Goal: Transaction & Acquisition: Purchase product/service

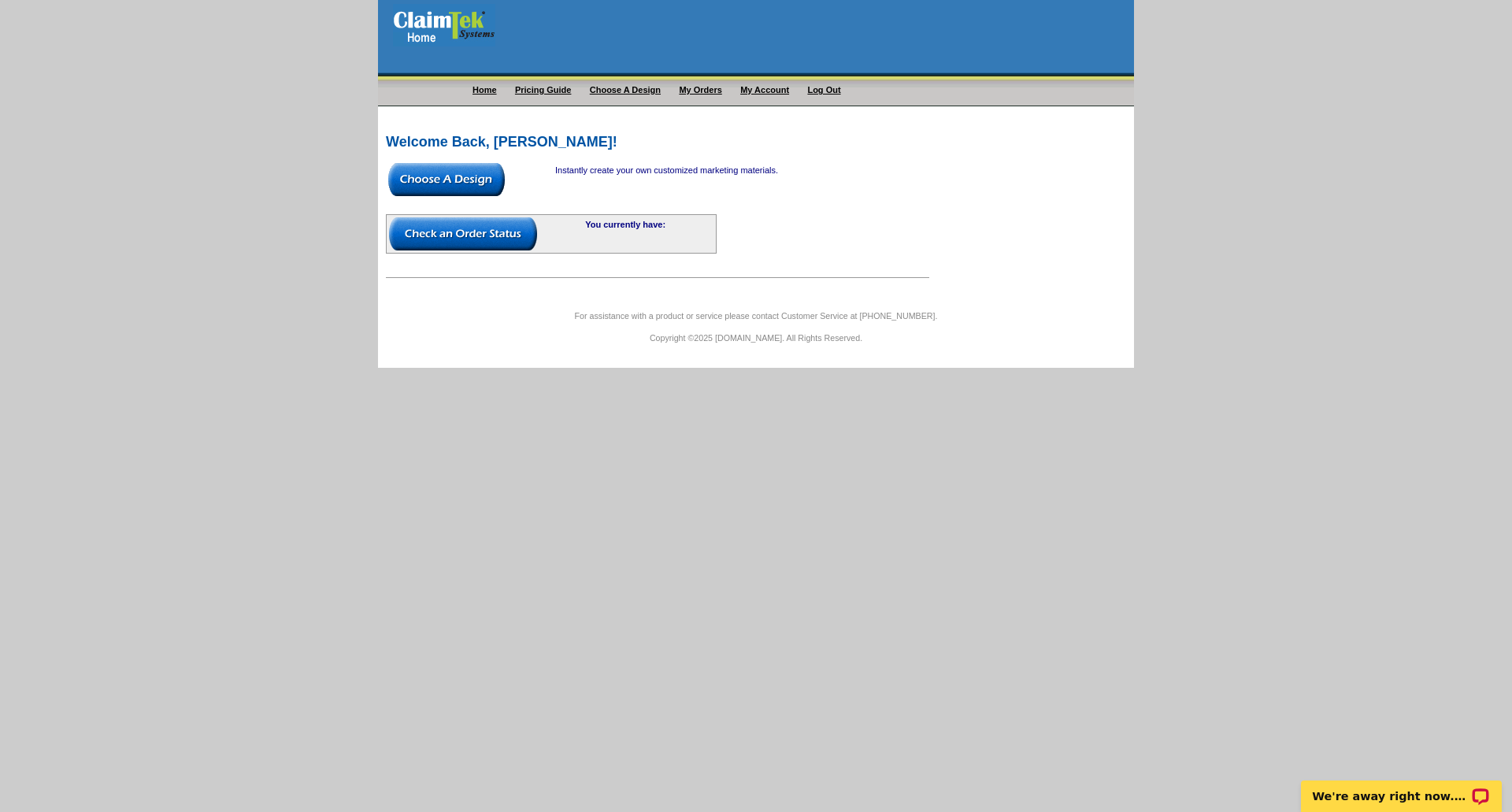
click at [415, 189] on img at bounding box center [446, 179] width 116 height 33
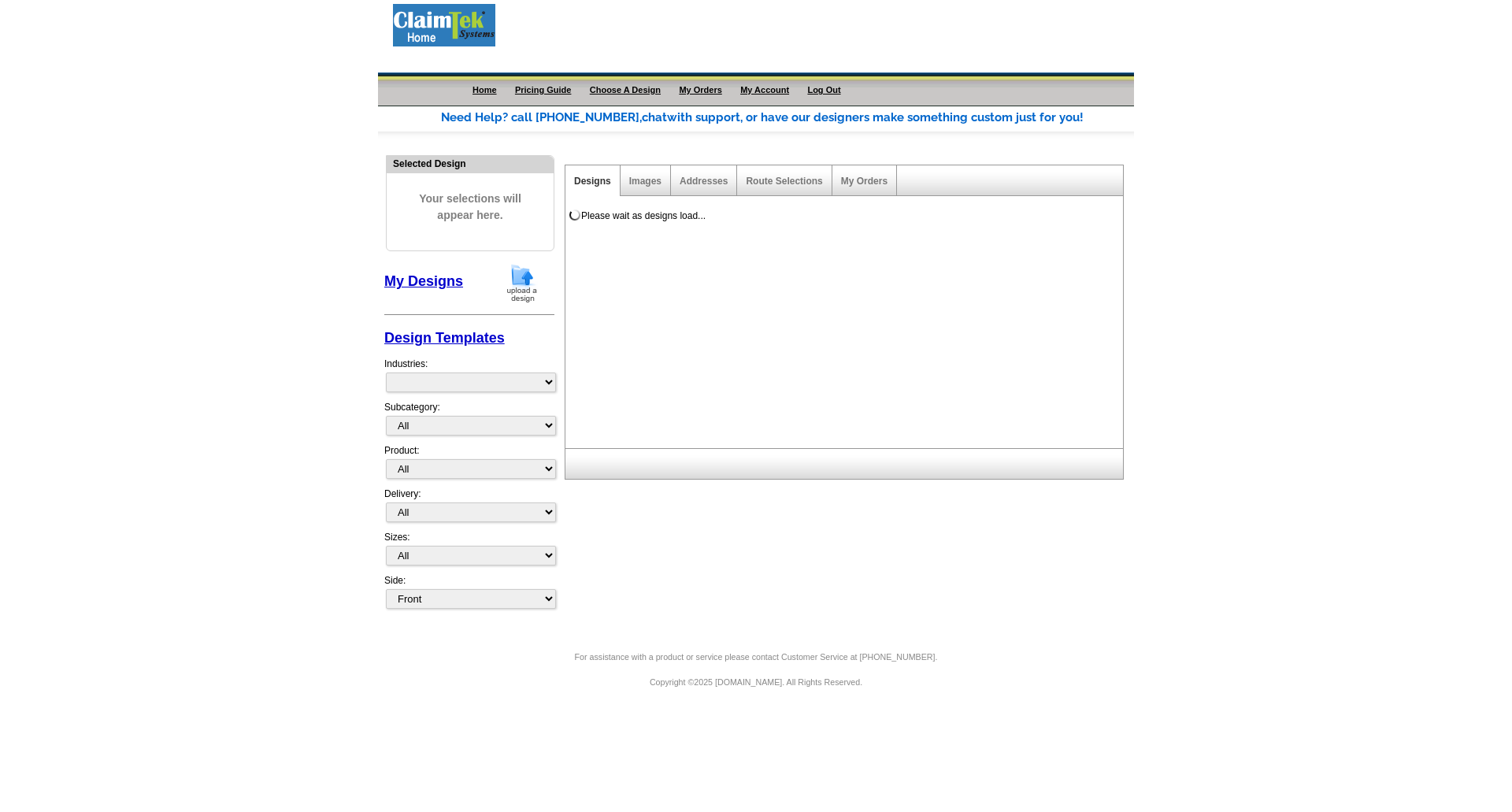
select select "1058"
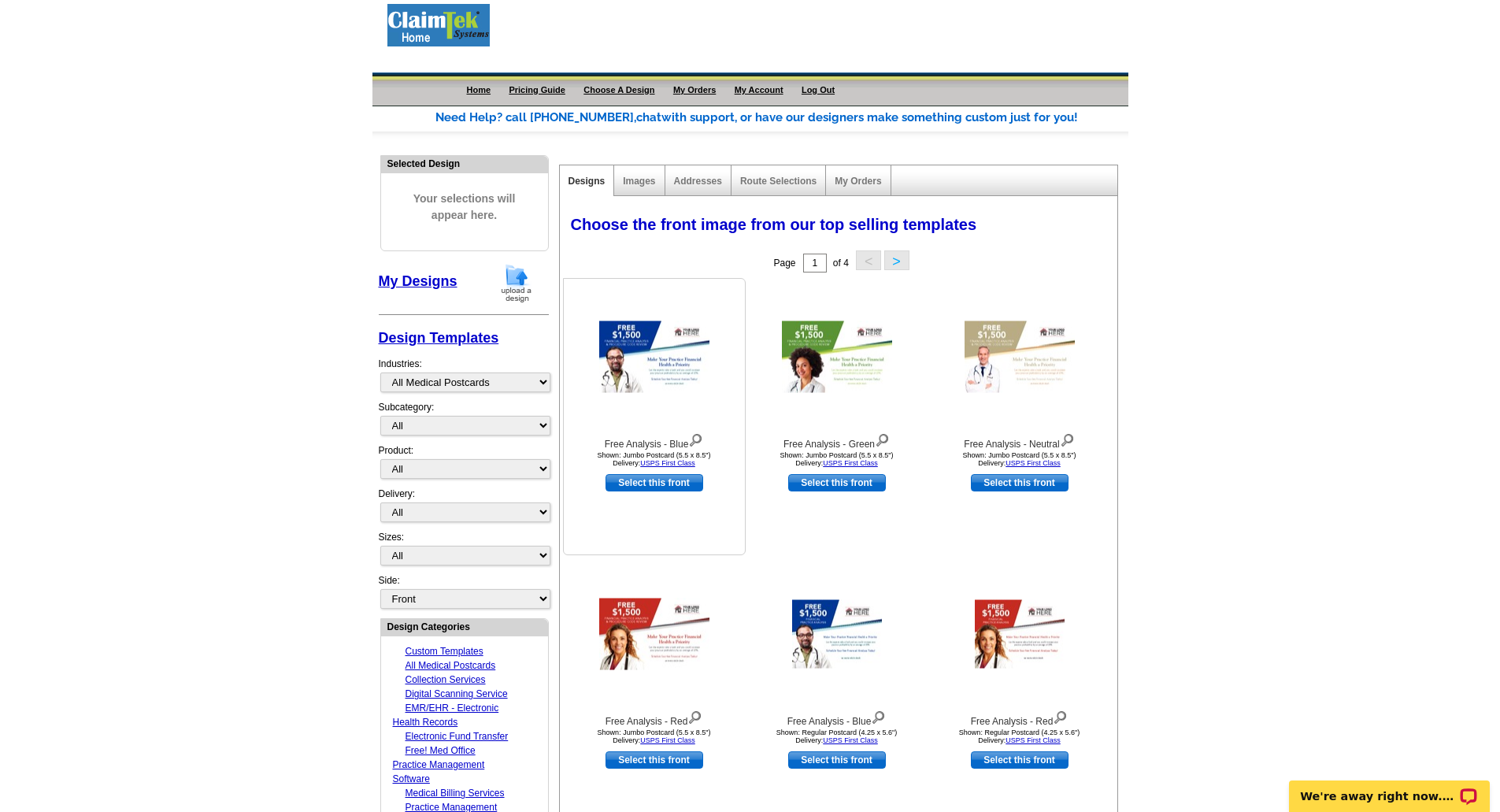
click at [643, 353] on img at bounding box center [654, 356] width 111 height 72
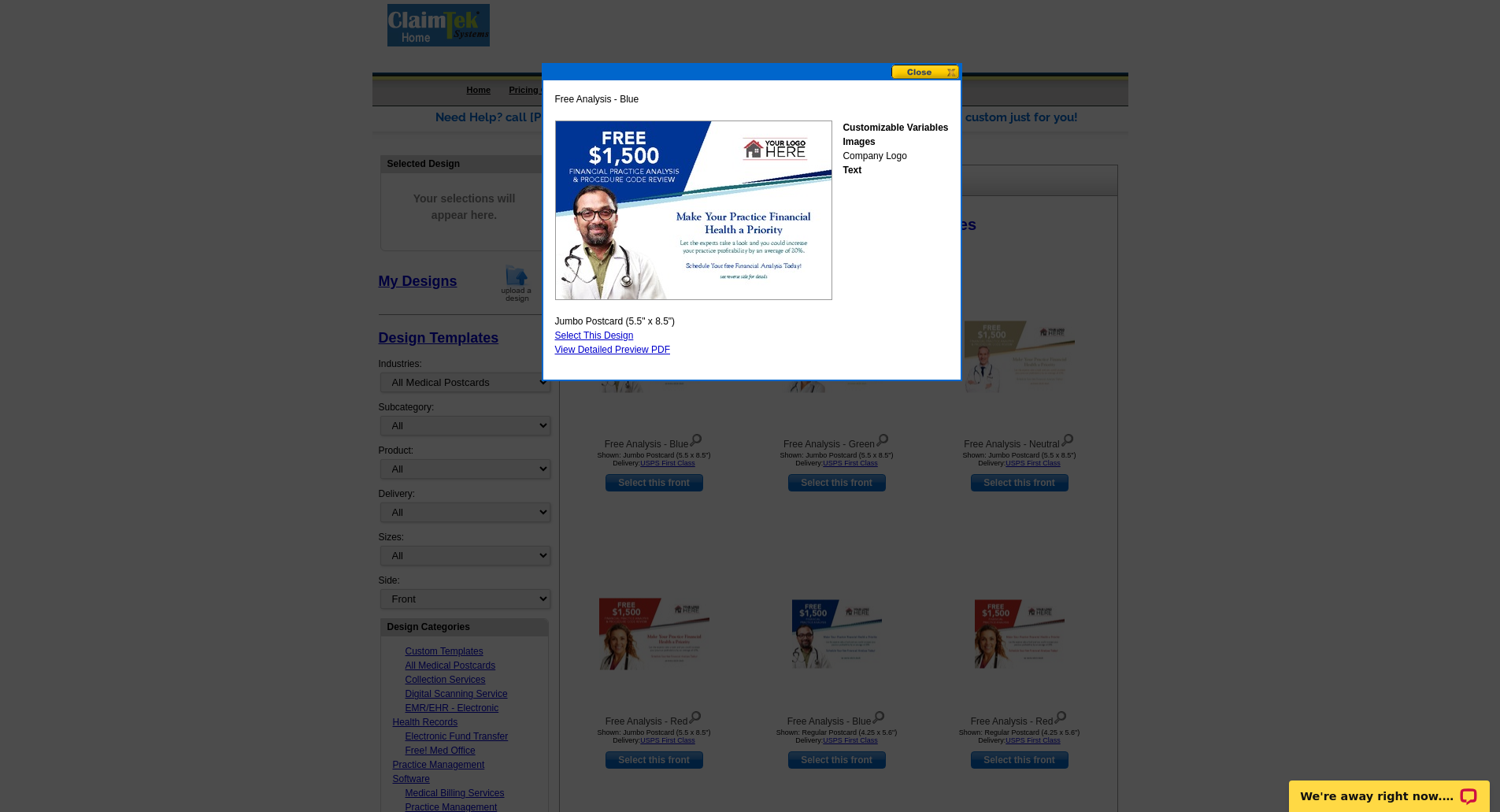
click at [589, 333] on link "Select This Design" at bounding box center [594, 335] width 78 height 11
select select "2"
select select "back"
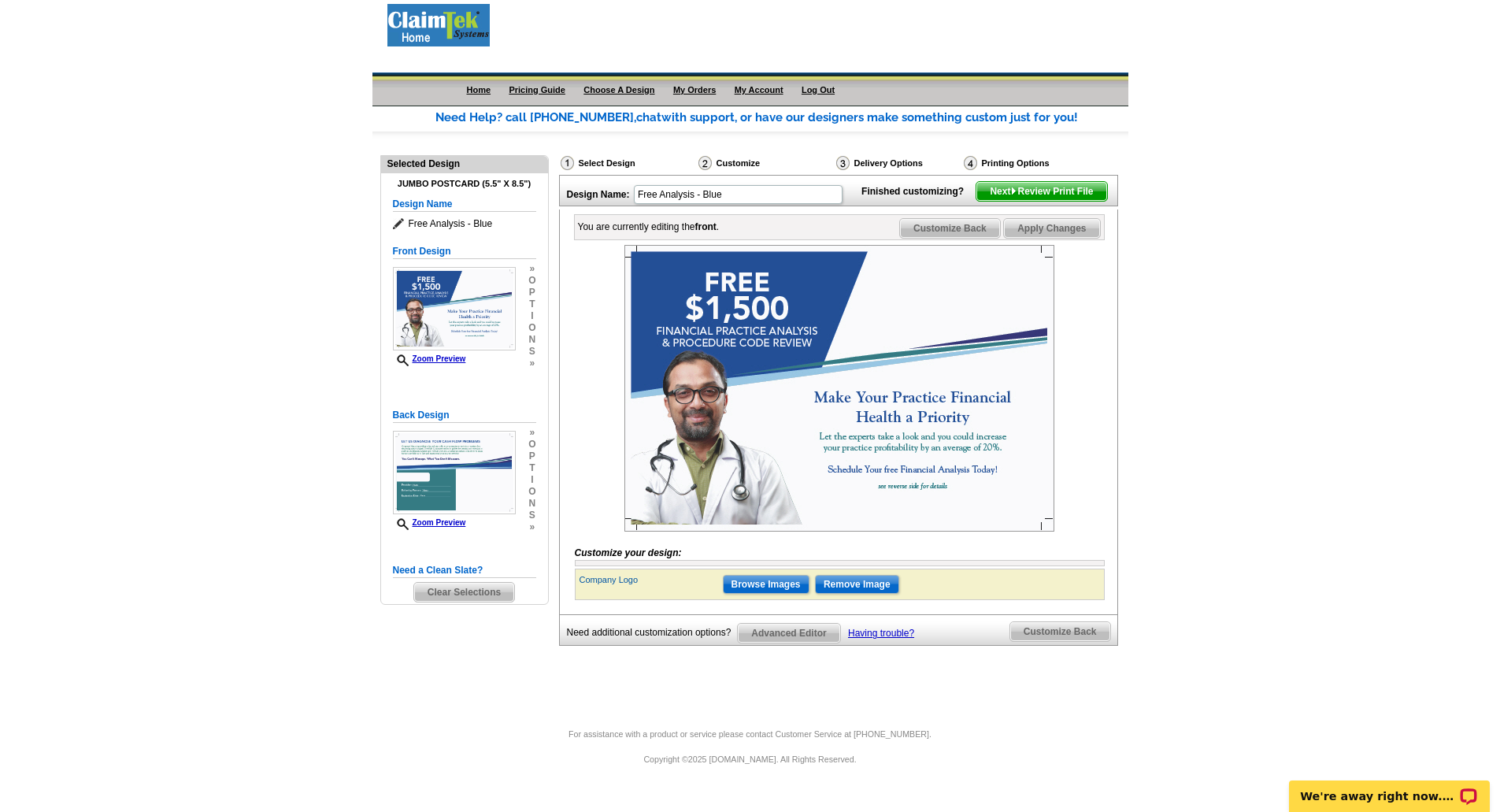
click at [933, 339] on img at bounding box center [839, 387] width 430 height 286
click at [779, 594] on input "Browse Images" at bounding box center [766, 584] width 87 height 19
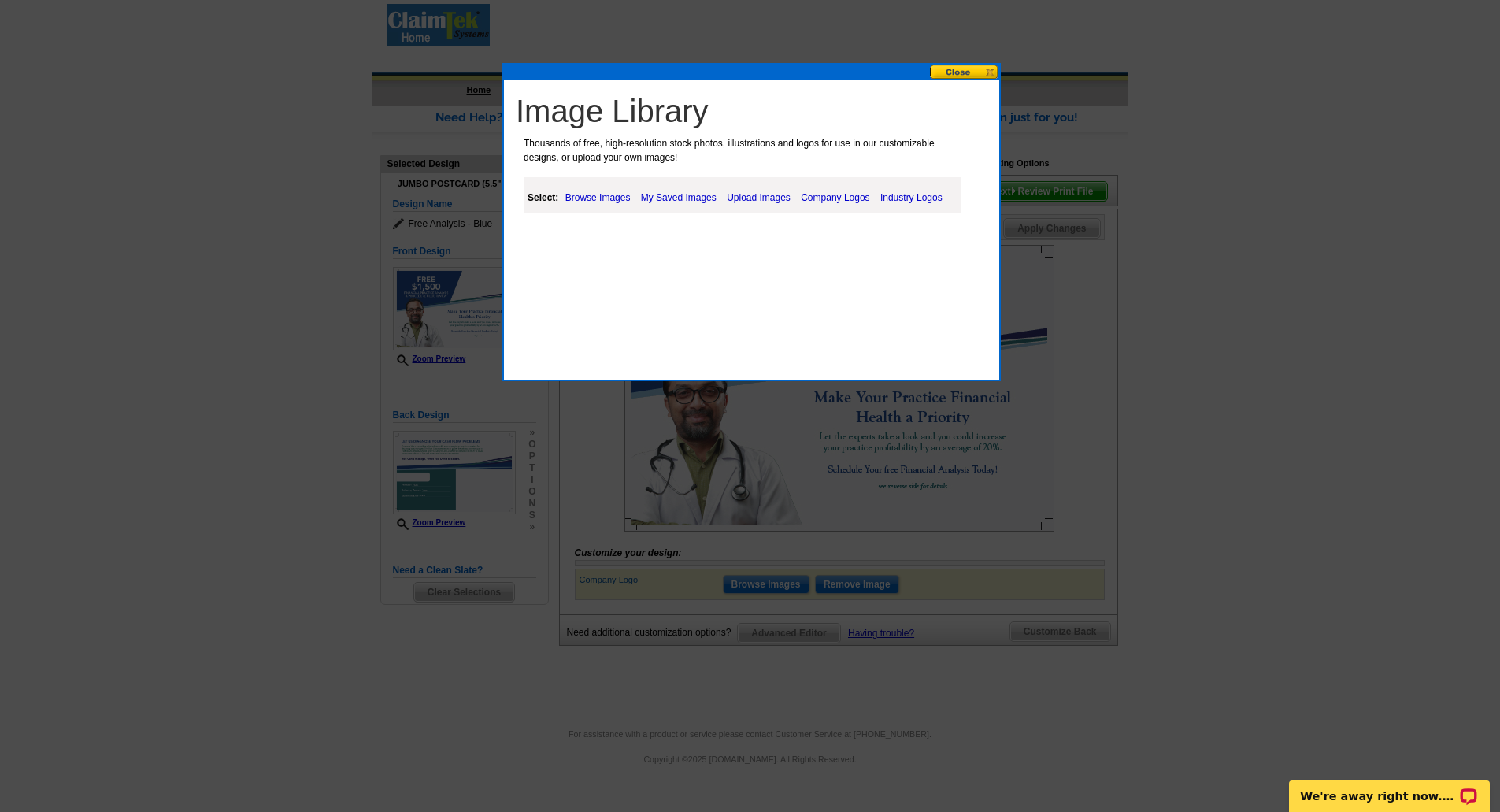
click at [599, 199] on link "Browse Images" at bounding box center [598, 197] width 74 height 19
click at [678, 197] on link "My Saved Images" at bounding box center [680, 197] width 83 height 19
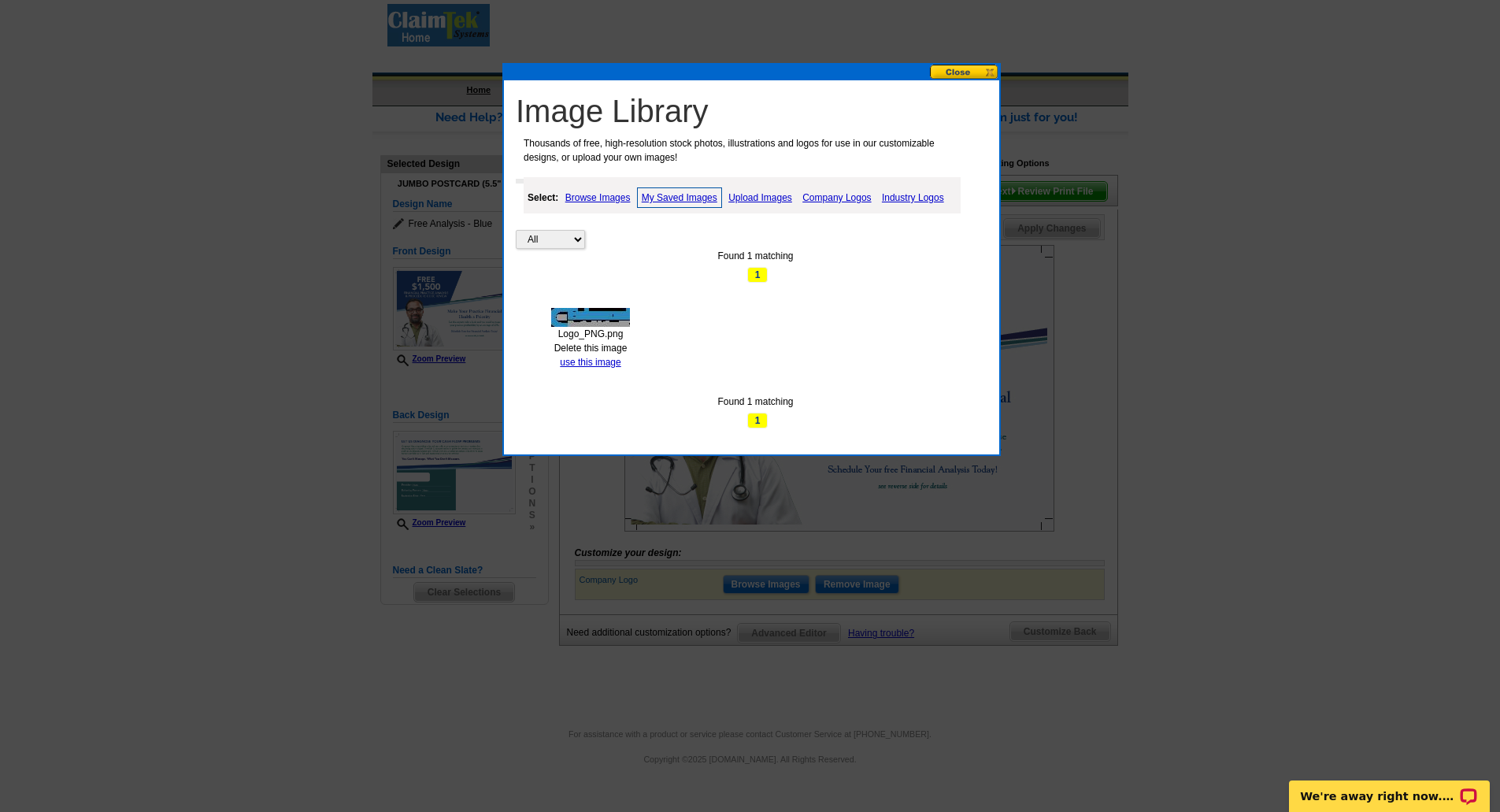
click at [588, 356] on div "Logo_PNG.png Delete this image use this image" at bounding box center [590, 338] width 99 height 61
click at [587, 363] on link "use this image" at bounding box center [590, 363] width 60 height 11
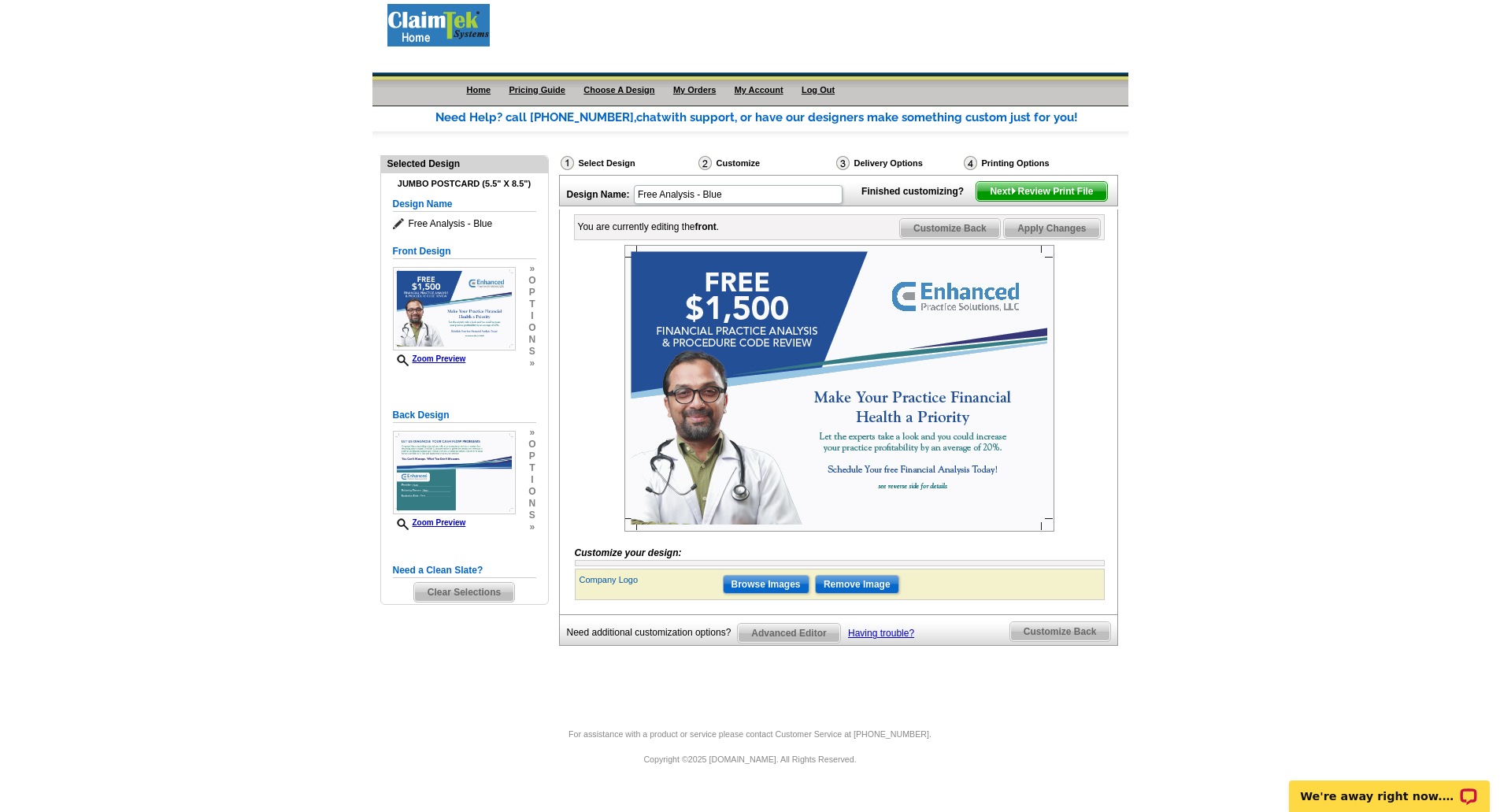
click at [965, 238] on span "Customize Back" at bounding box center [950, 228] width 100 height 19
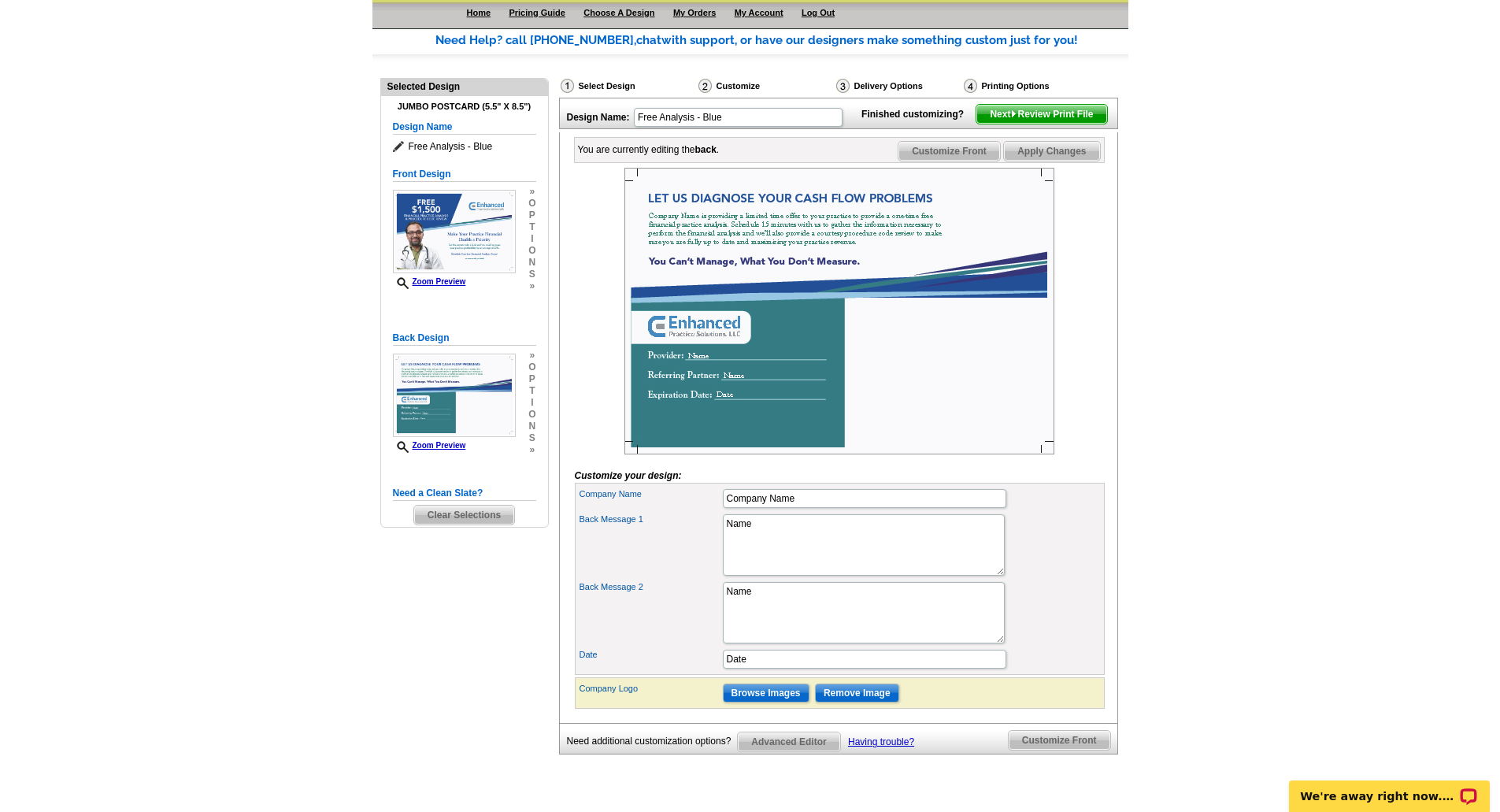
scroll to position [78, 0]
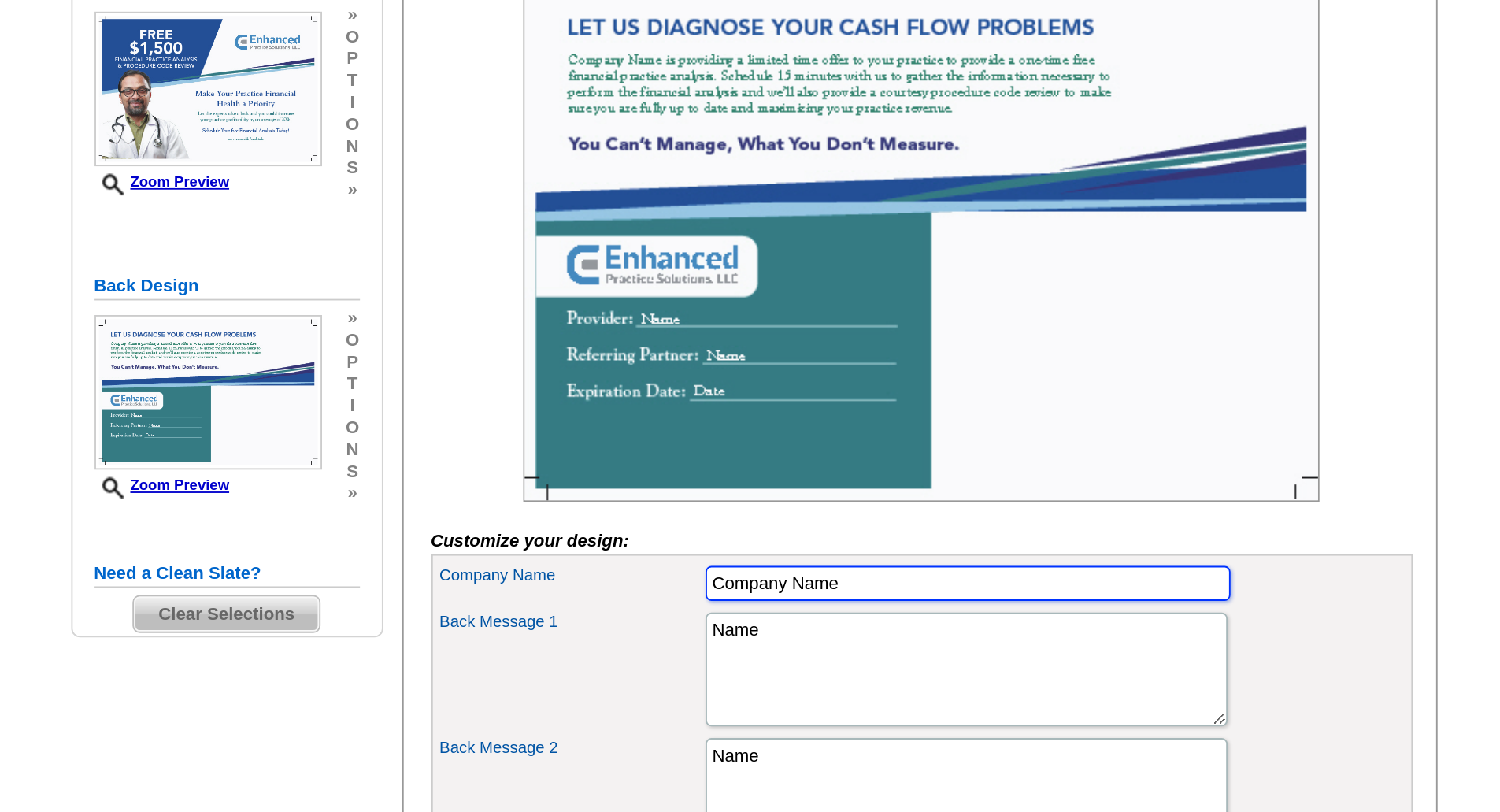
click at [808, 507] on input "Company Name" at bounding box center [864, 498] width 283 height 19
type input "C"
type input "Enhanced Practice Solutions"
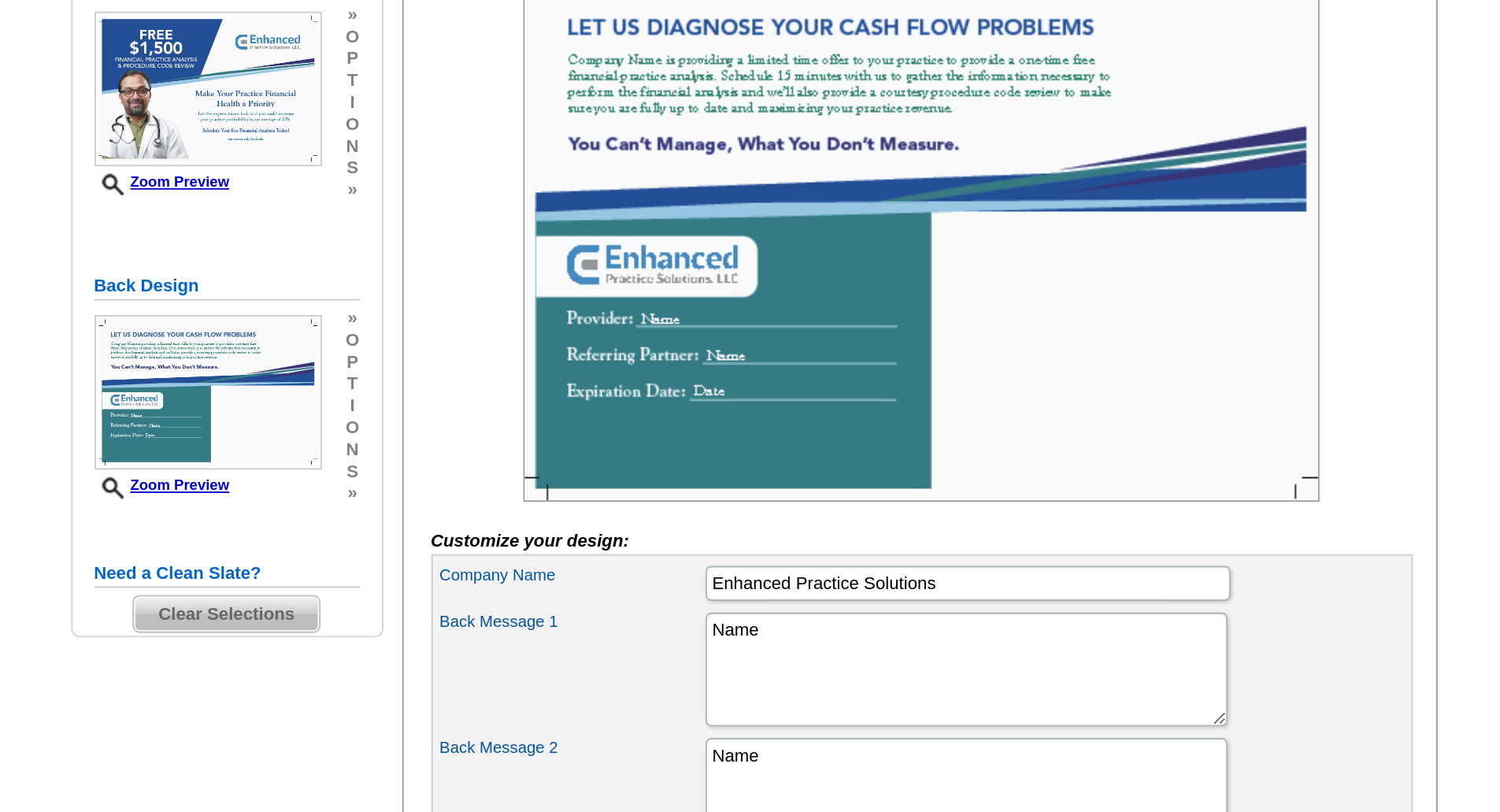
click at [1011, 613] on div "Back Message 2 Name" at bounding box center [840, 612] width 523 height 68
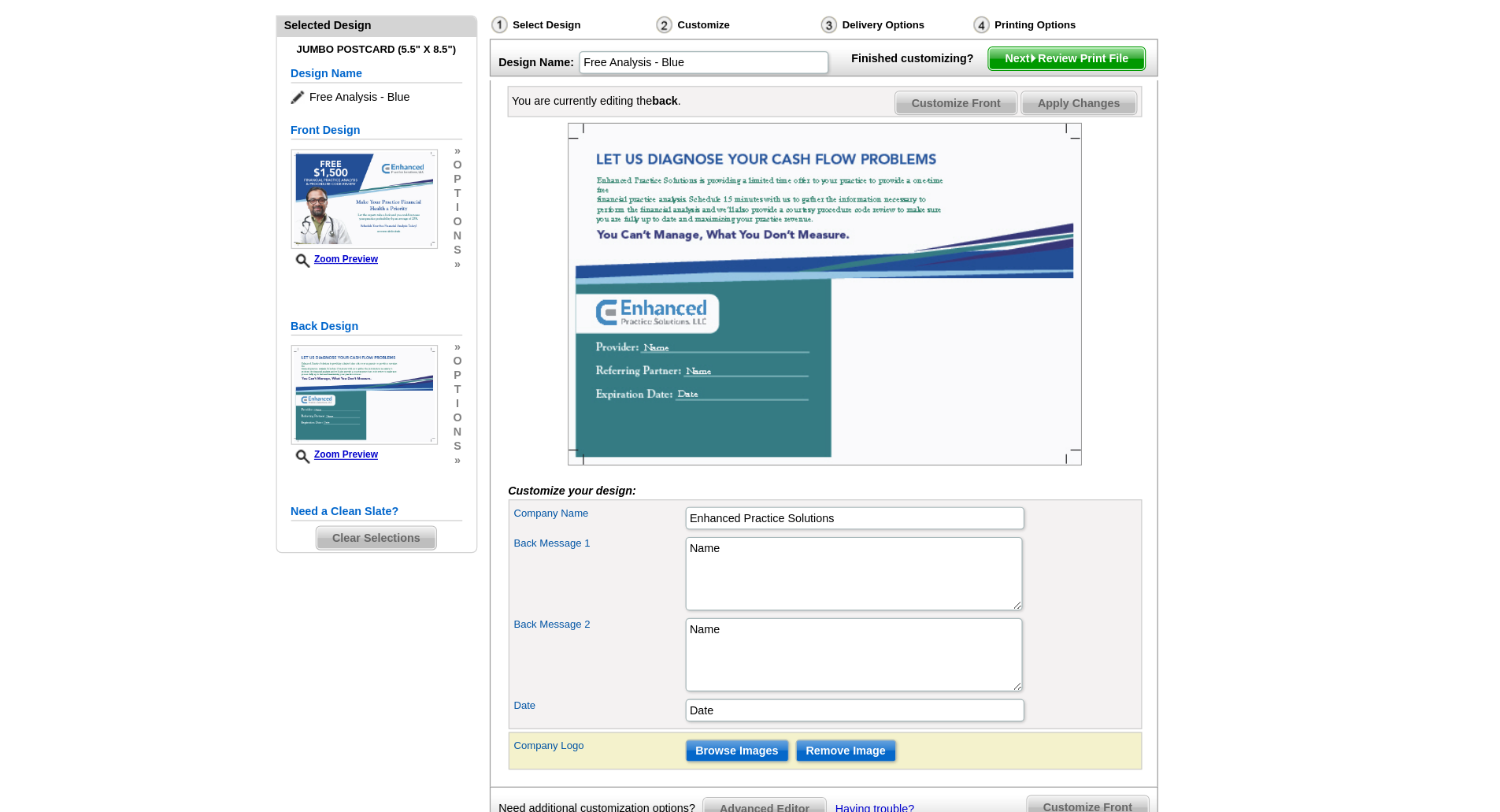
scroll to position [0, 0]
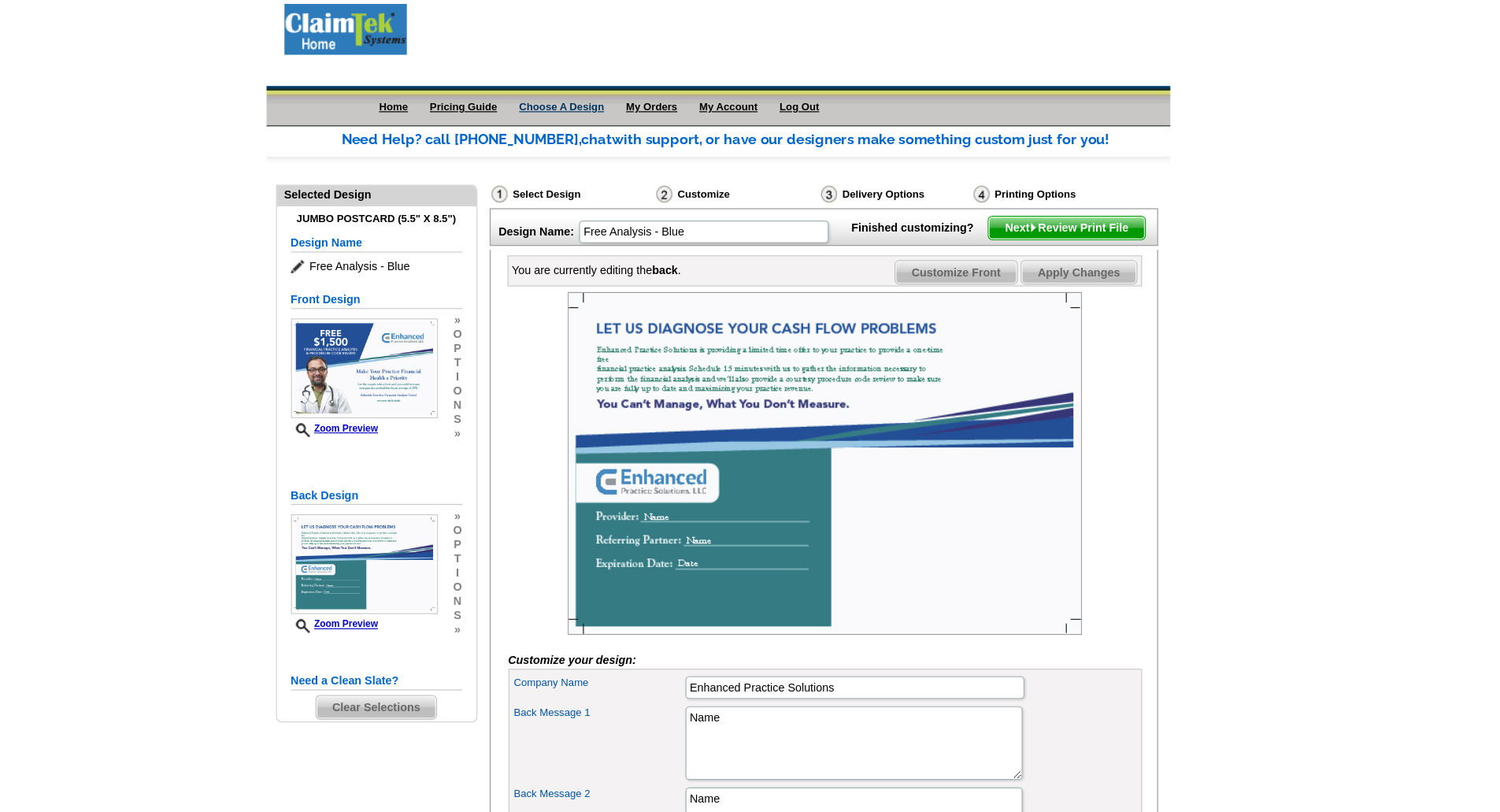
click at [652, 89] on link "Choose A Design" at bounding box center [619, 90] width 71 height 9
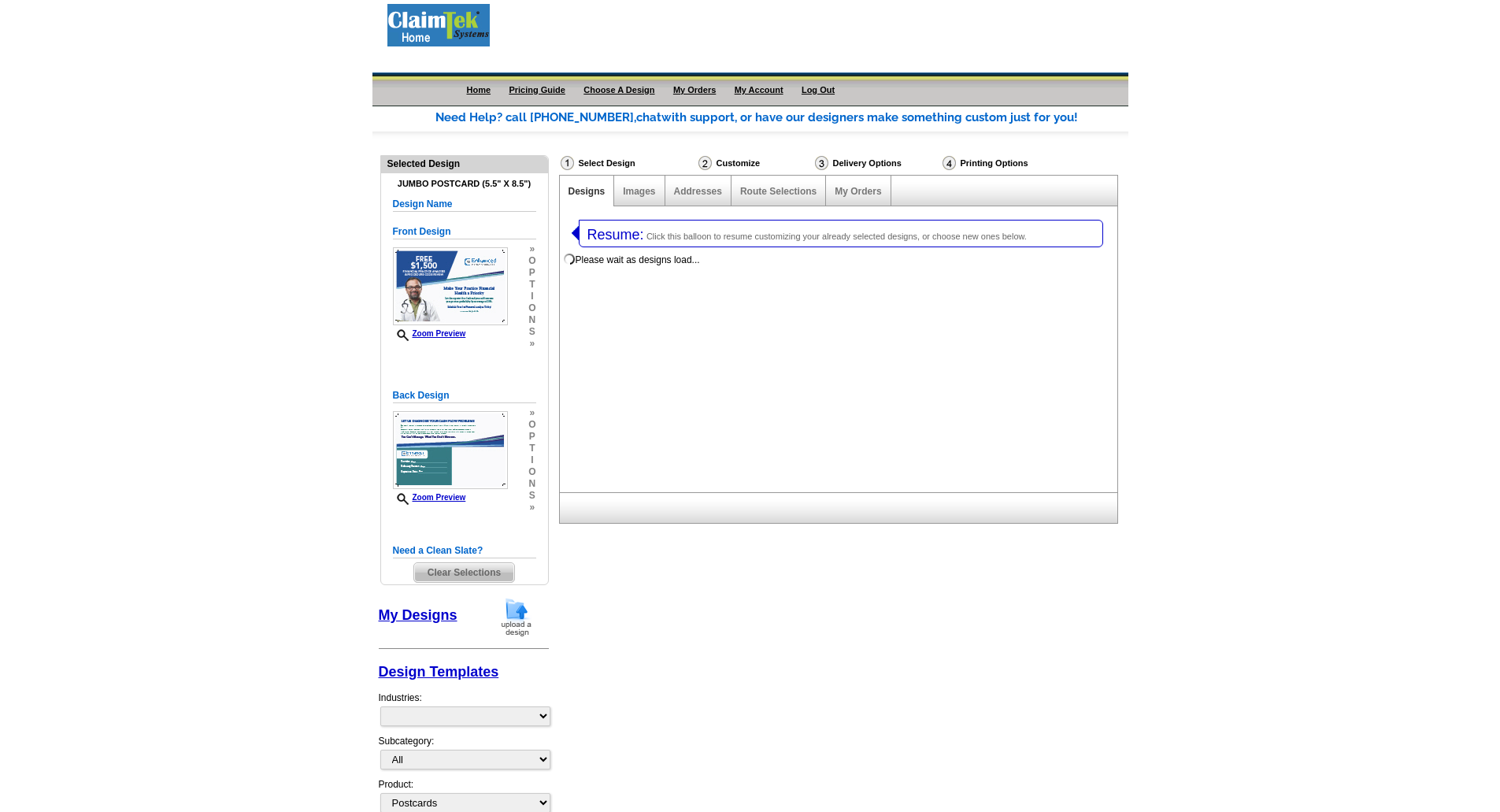
select select "1"
select select "2"
select select "1058"
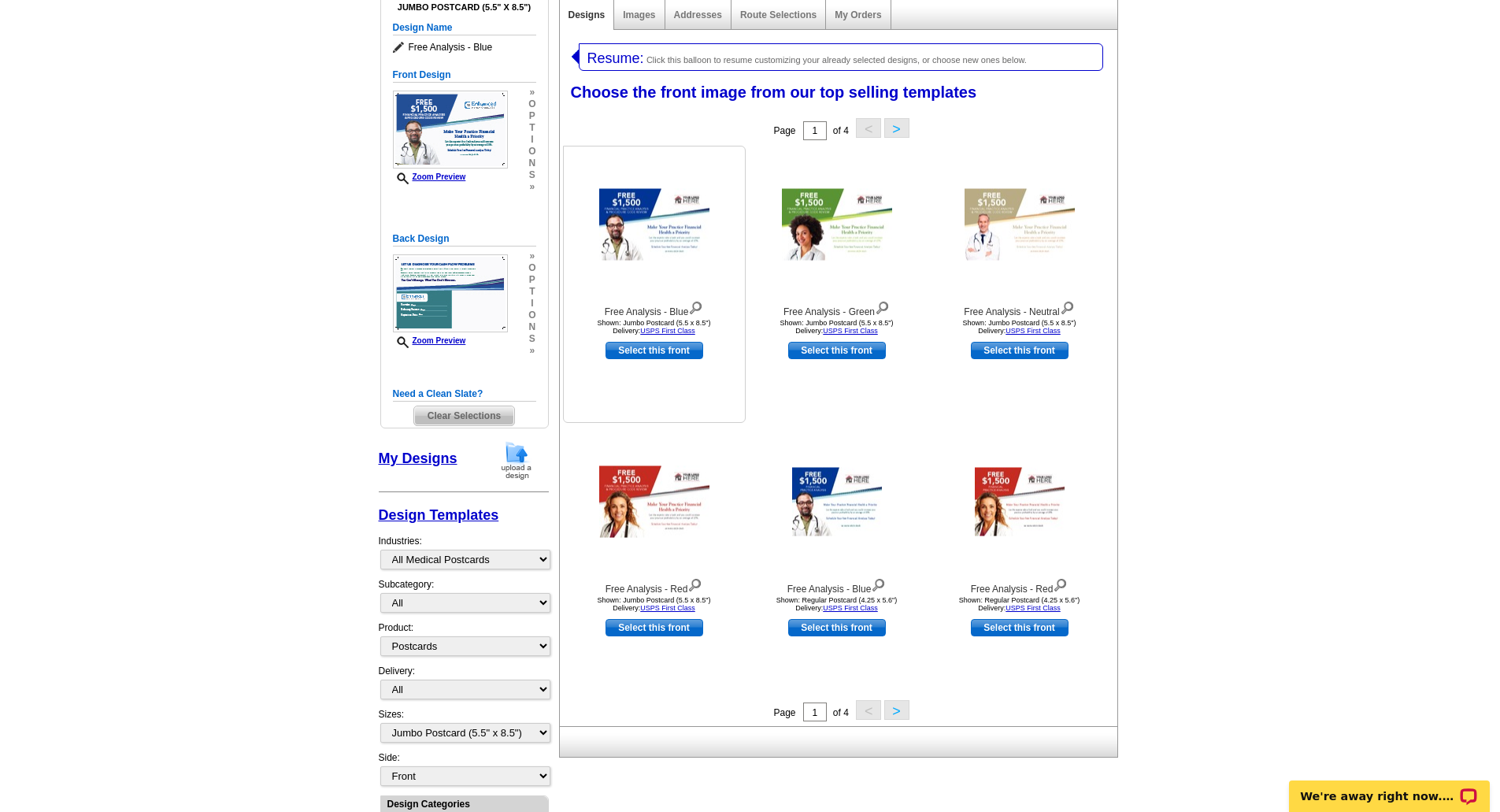
scroll to position [178, 0]
click at [661, 629] on link "Select this front" at bounding box center [654, 627] width 97 height 17
select select "back"
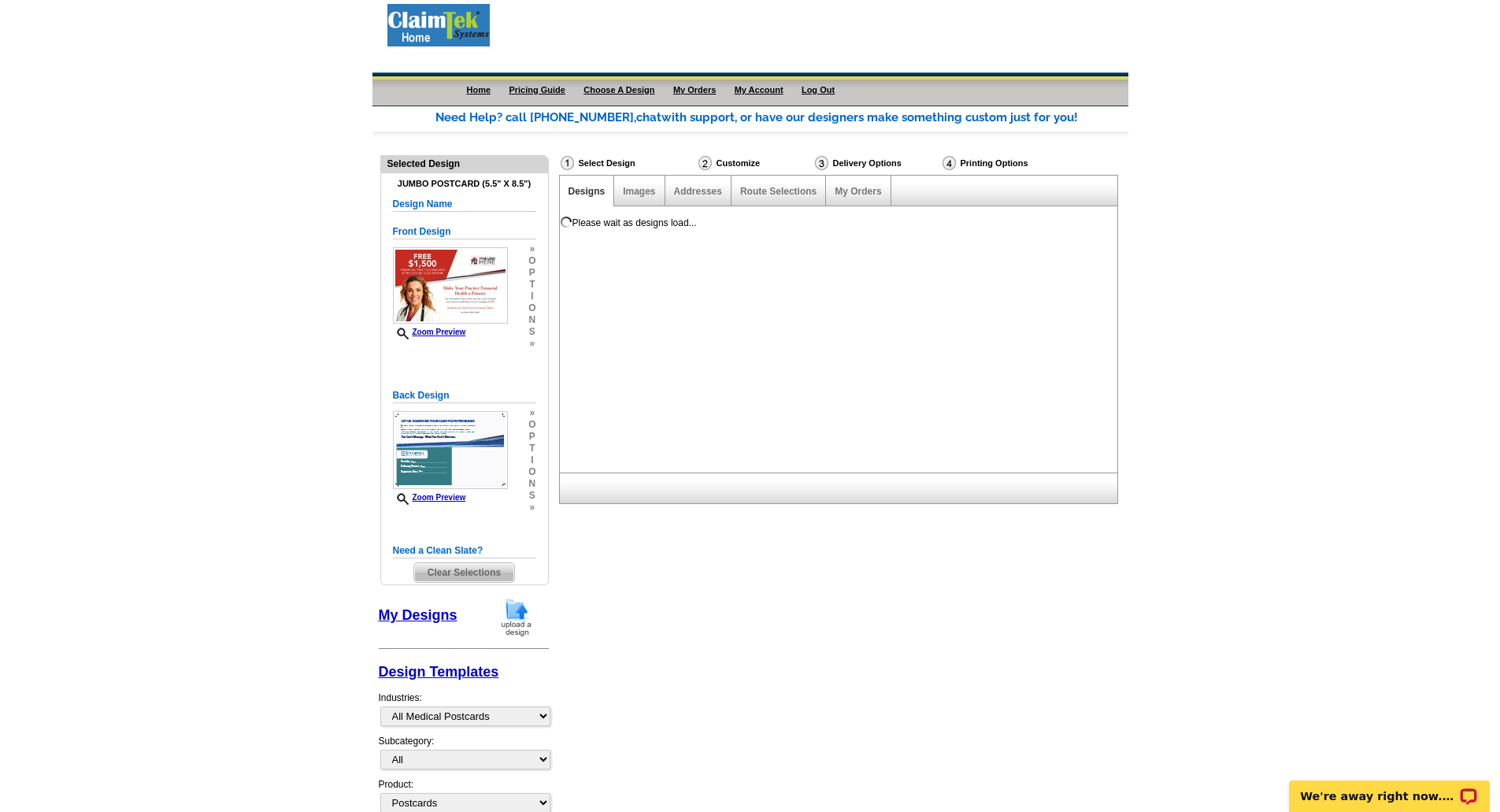
scroll to position [0, 0]
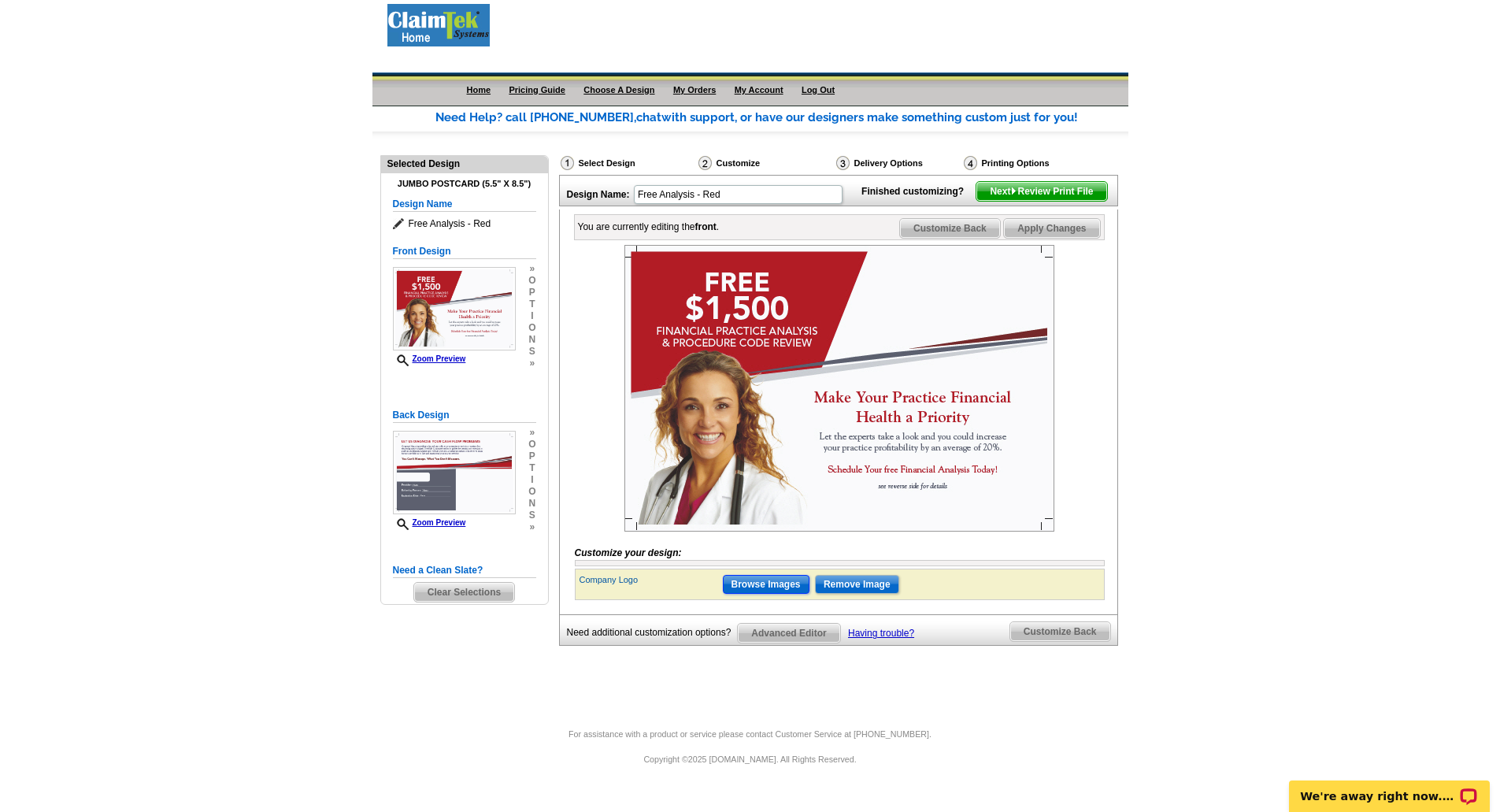
click at [778, 594] on input "Browse Images" at bounding box center [766, 584] width 87 height 19
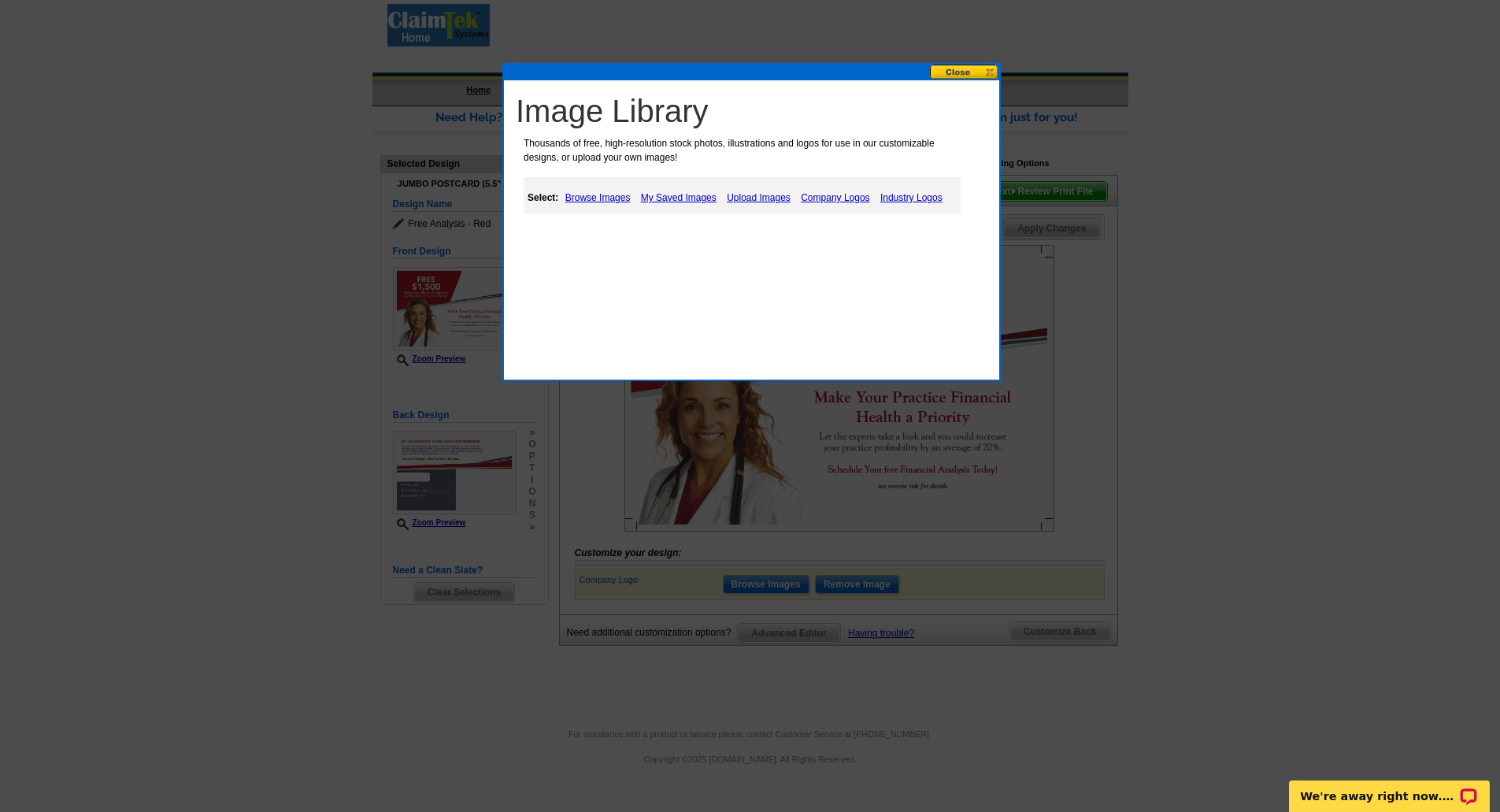
click at [666, 197] on link "My Saved Images" at bounding box center [679, 197] width 83 height 19
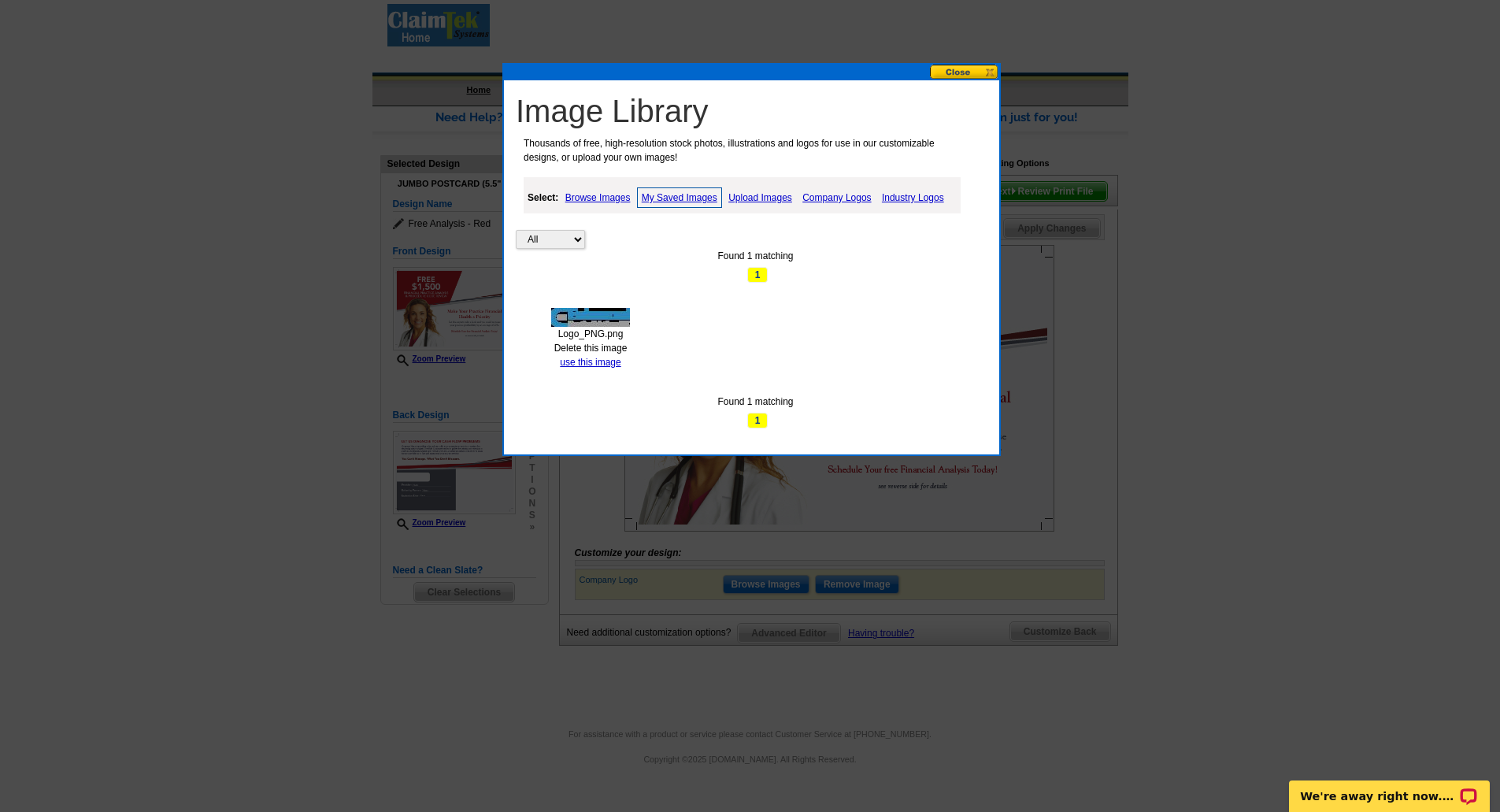
click at [584, 313] on img at bounding box center [590, 317] width 78 height 19
click at [584, 357] on link "use this image" at bounding box center [590, 363] width 60 height 11
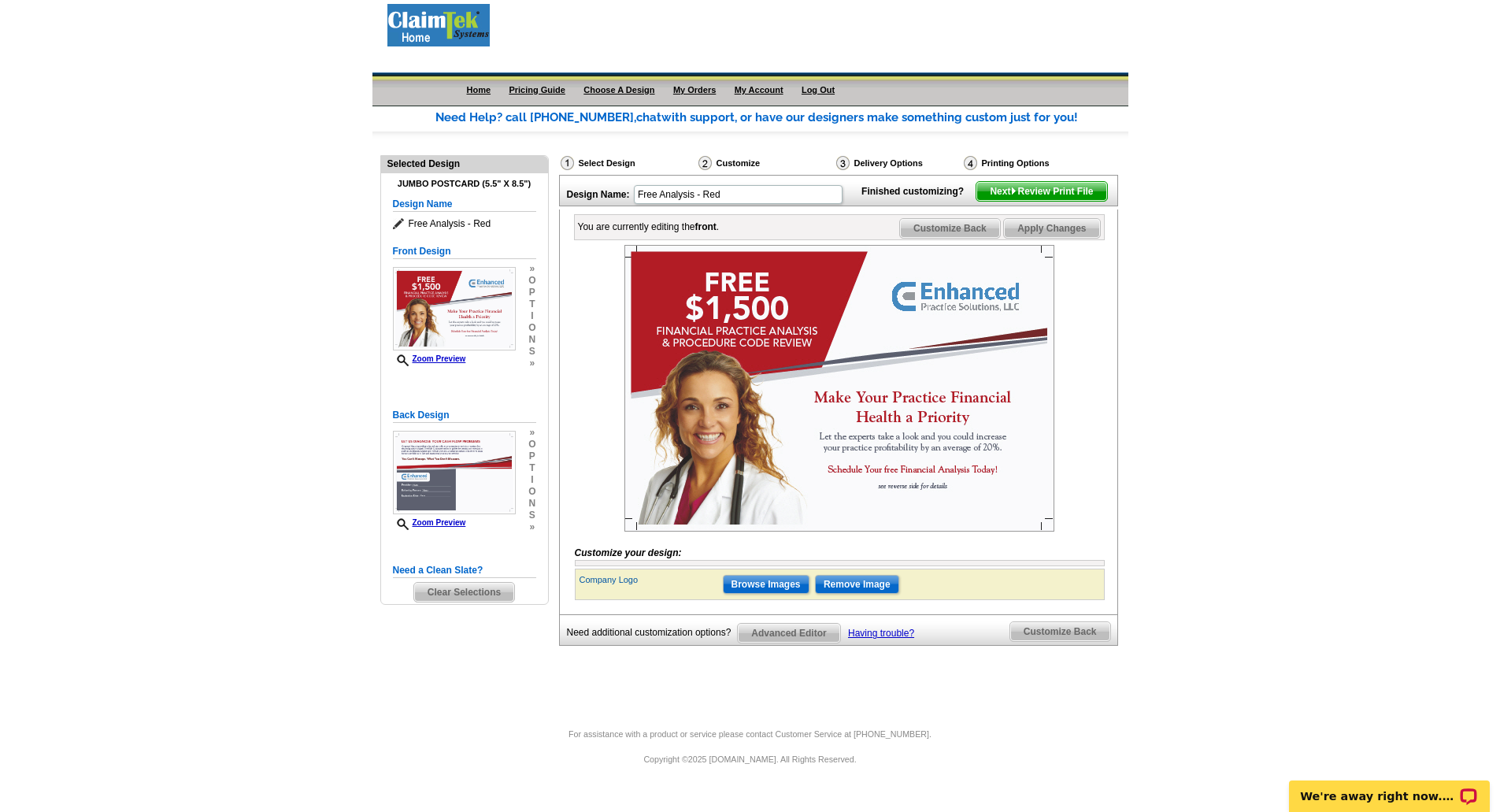
click at [953, 238] on span "Customize Back" at bounding box center [950, 228] width 100 height 19
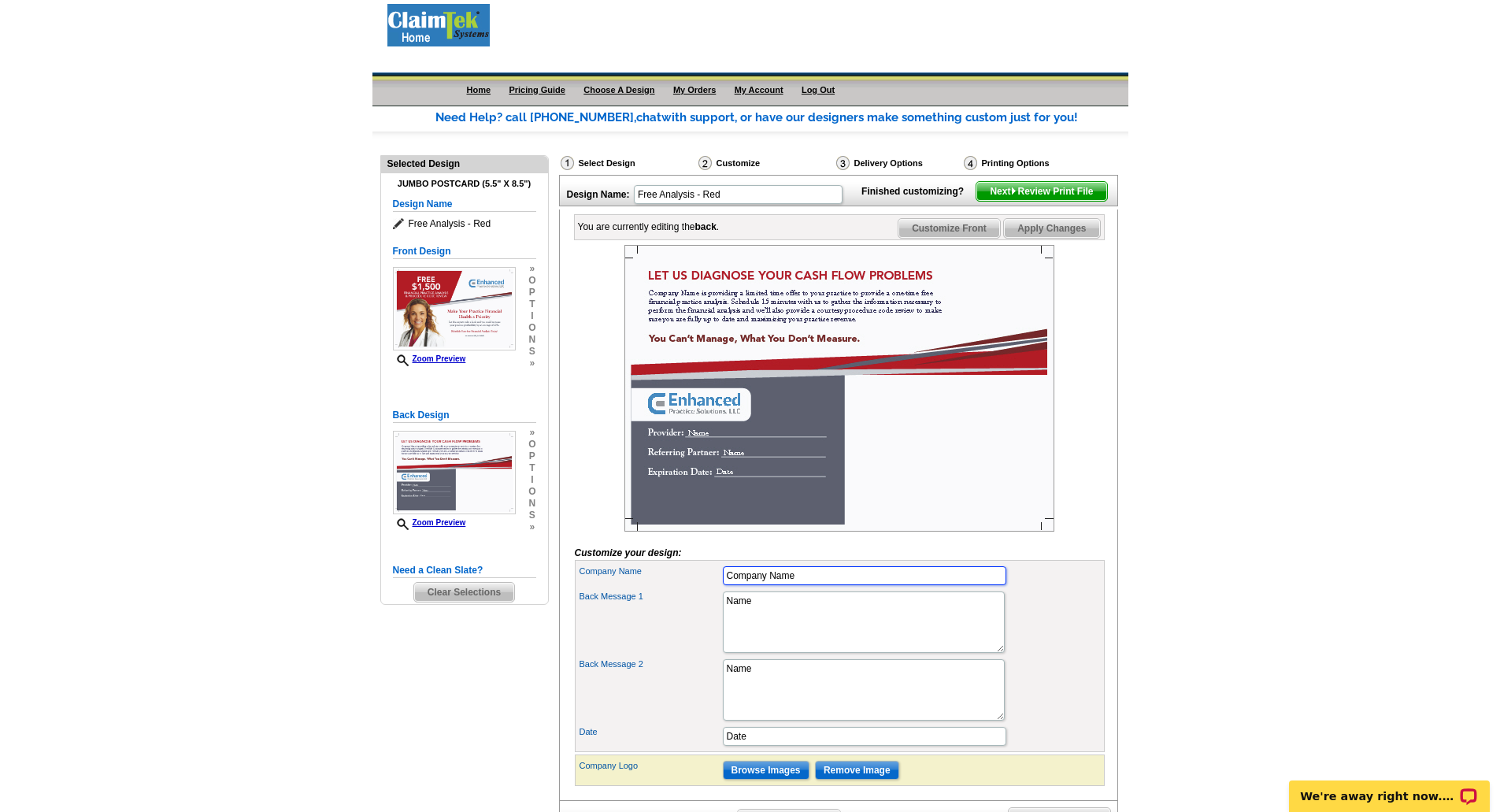
click at [814, 584] on input "Company Name" at bounding box center [864, 575] width 283 height 19
type input "C"
type input "Enhanced Practice Solutions, LLC"
